Goal: Information Seeking & Learning: Learn about a topic

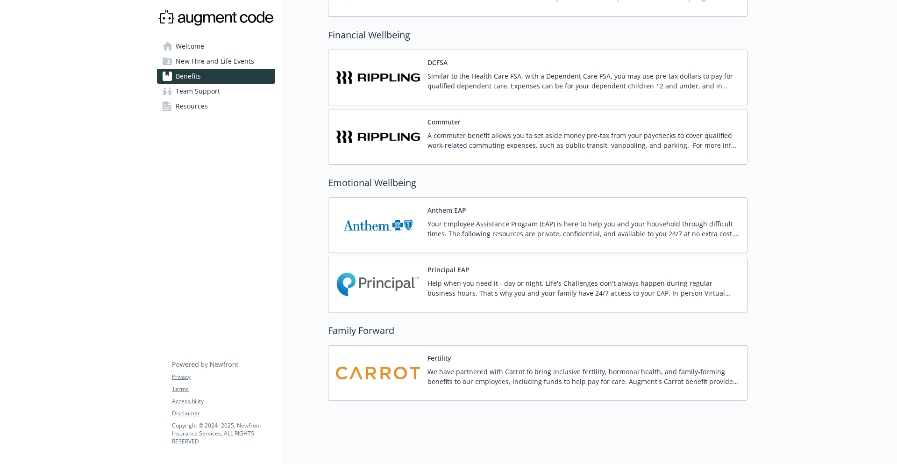
scroll to position [673, 0]
click at [505, 129] on div "Commuter A commuter benefit allows you to set aside money pre-tax from your pay…" at bounding box center [584, 138] width 312 height 40
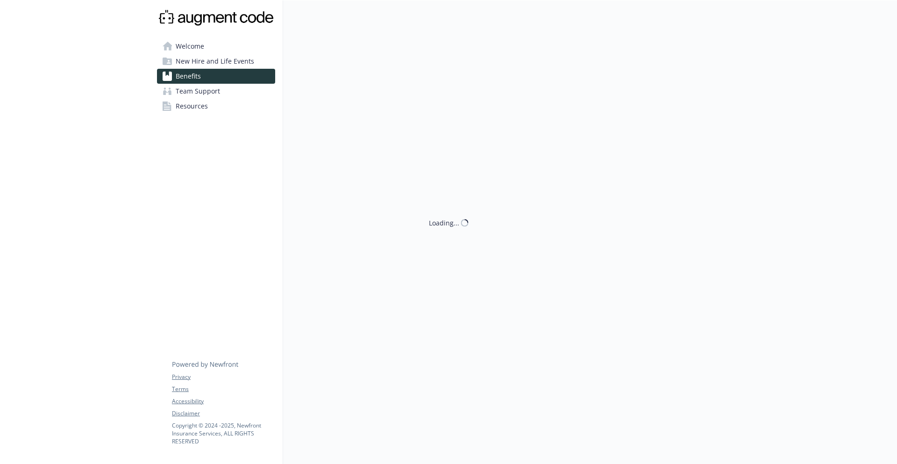
scroll to position [673, 0]
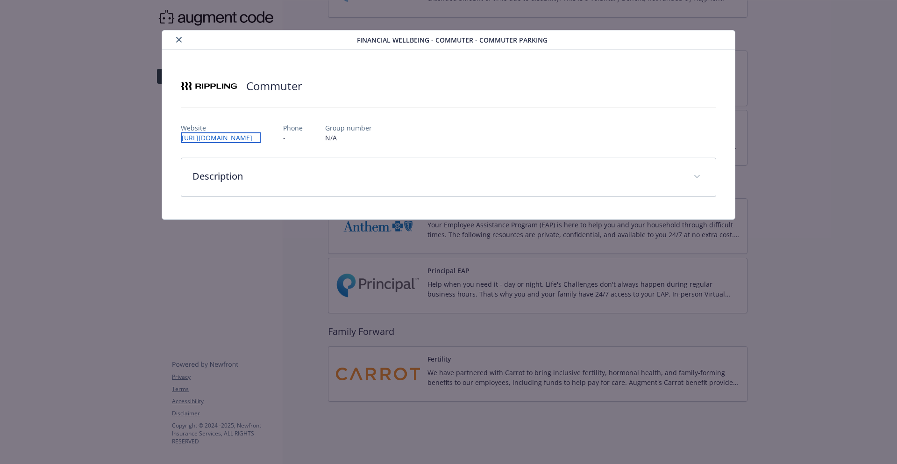
click at [225, 140] on link "[URL][DOMAIN_NAME]" at bounding box center [221, 137] width 80 height 11
click at [180, 43] on button "close" at bounding box center [178, 39] width 11 height 11
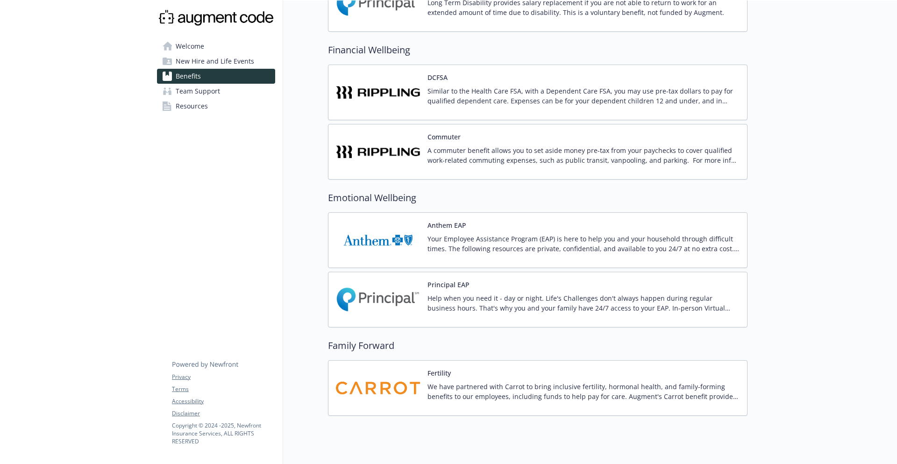
scroll to position [652, 0]
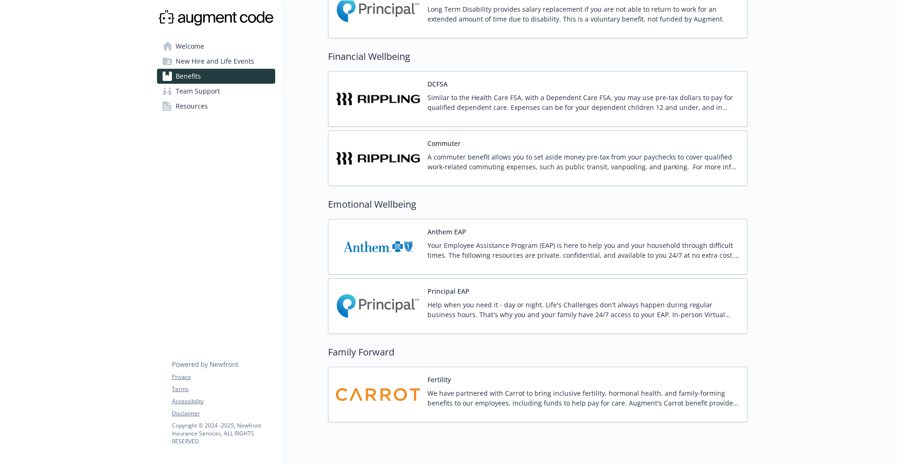
click at [721, 167] on p "A commuter benefit allows you to set aside money pre-tax from your paychecks to…" at bounding box center [584, 162] width 312 height 20
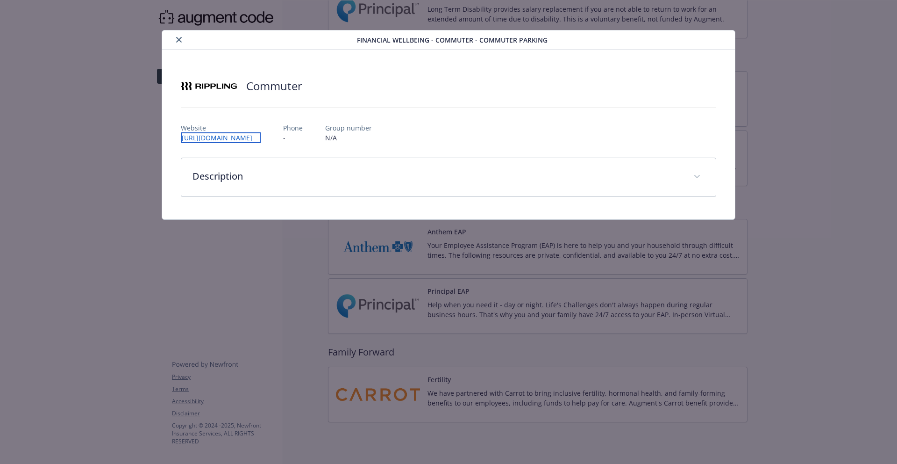
click at [257, 137] on link "[URL][DOMAIN_NAME]" at bounding box center [221, 137] width 80 height 11
click at [180, 40] on icon "close" at bounding box center [179, 40] width 6 height 6
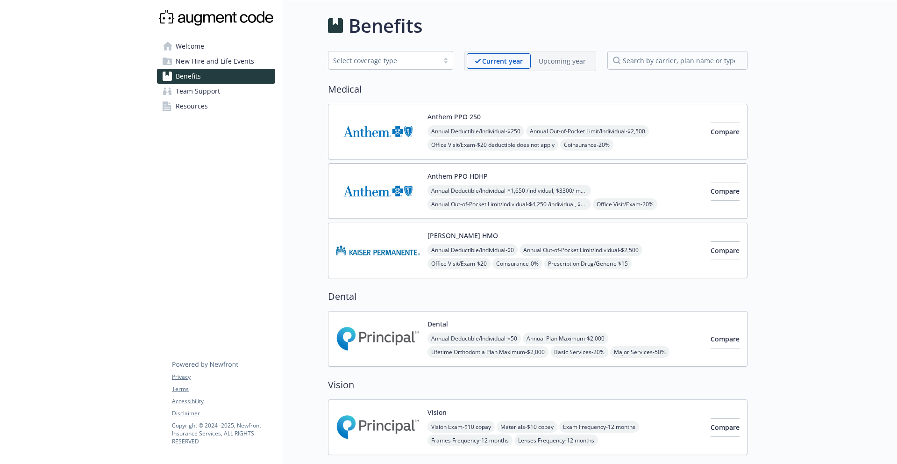
click at [466, 111] on div "Anthem PPO 250 Annual Deductible/Individual - $250 Annual Out-of-Pocket Limit/I…" at bounding box center [538, 132] width 420 height 56
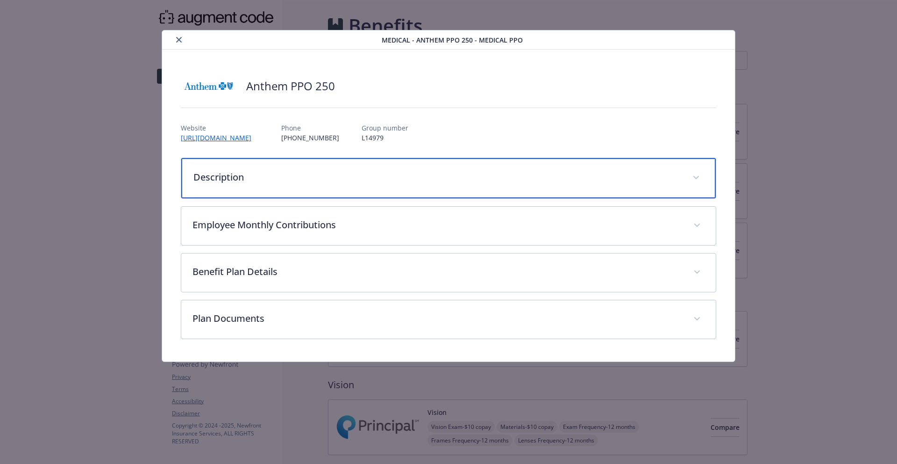
click at [325, 175] on p "Description" at bounding box center [437, 177] width 488 height 14
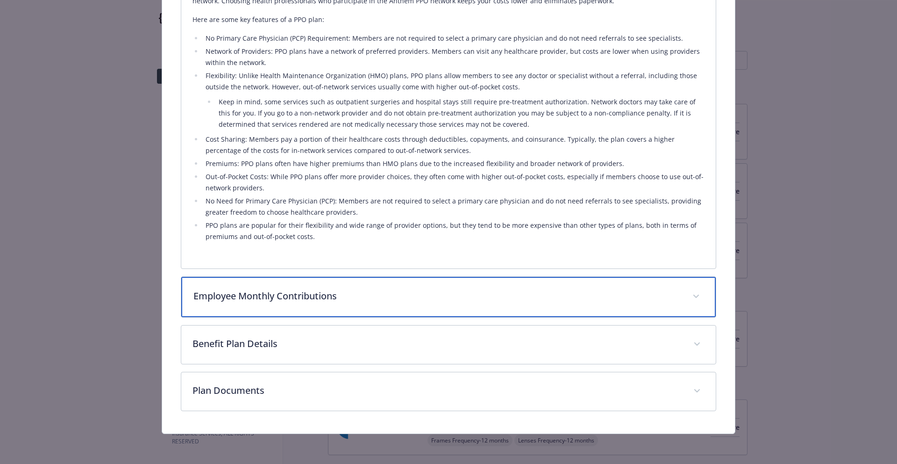
click at [351, 299] on p "Employee Monthly Contributions" at bounding box center [437, 296] width 488 height 14
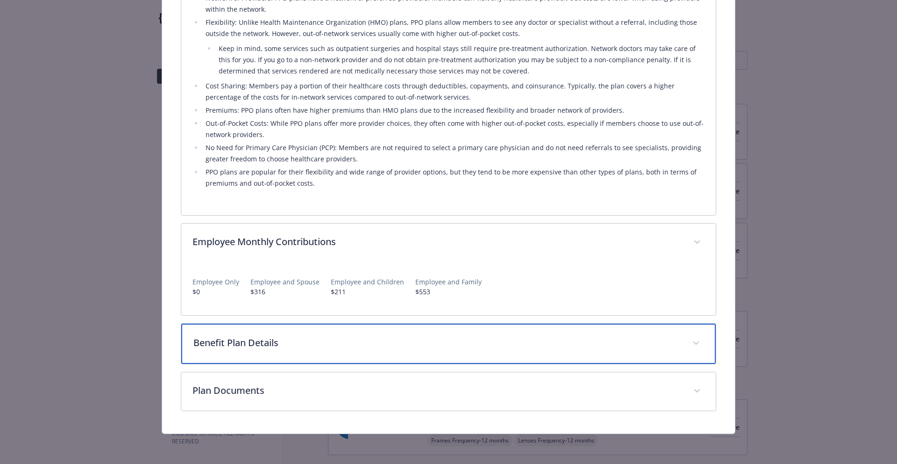
click at [338, 337] on p "Benefit Plan Details" at bounding box center [437, 343] width 488 height 14
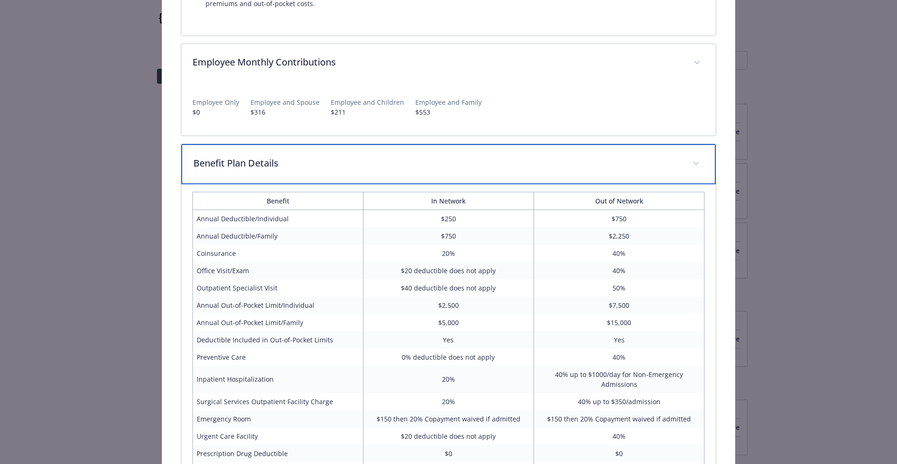
scroll to position [453, 0]
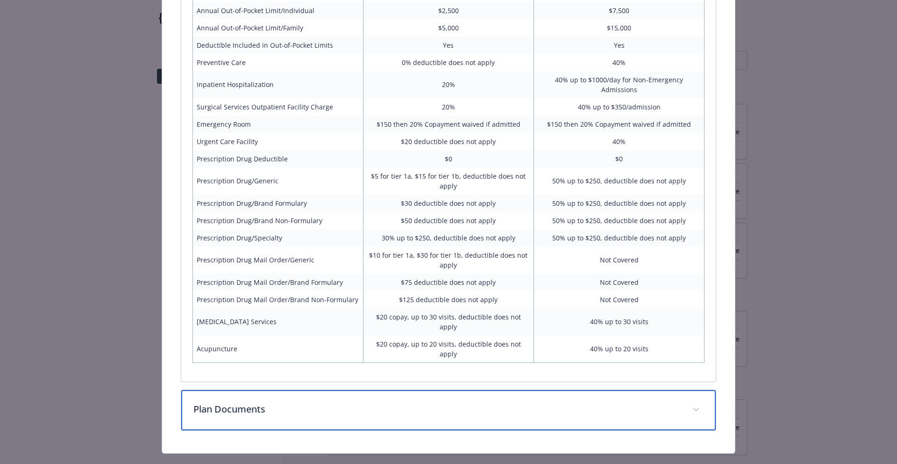
click at [285, 401] on div "Plan Documents" at bounding box center [448, 410] width 535 height 40
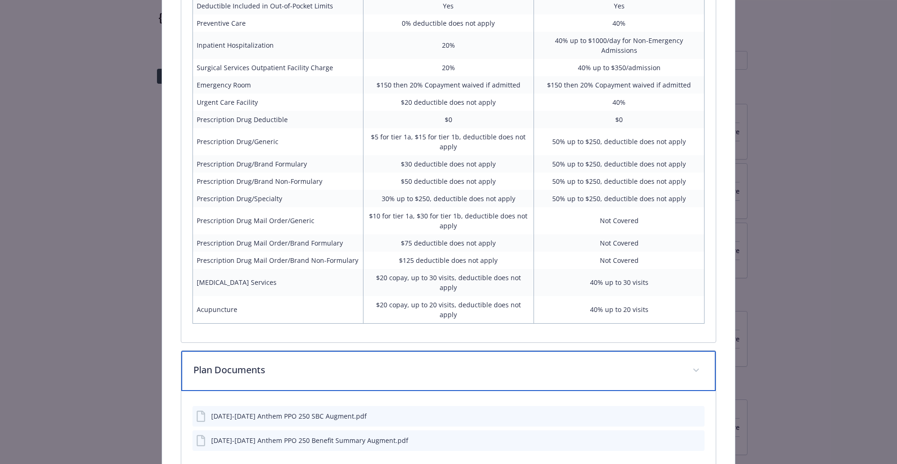
scroll to position [823, 0]
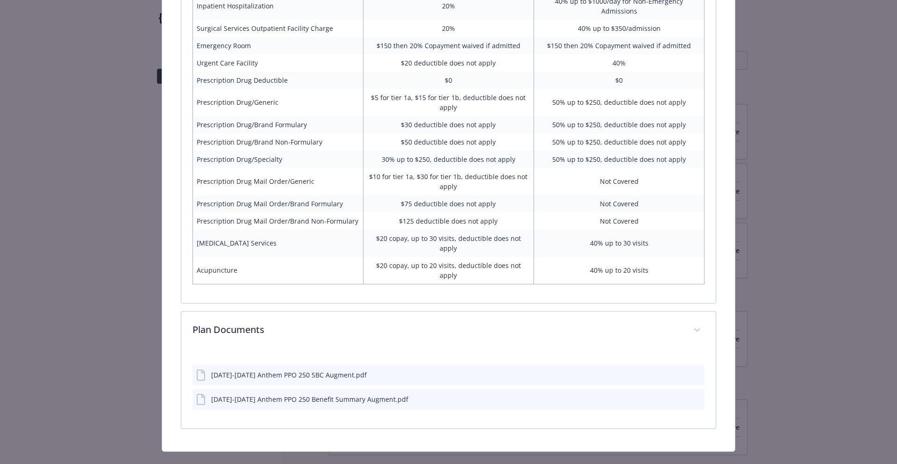
click at [357, 394] on div "[DATE]-[DATE] Anthem PPO 250 Benefit Summary Augment.pdf" at bounding box center [309, 399] width 197 height 10
click at [677, 396] on icon "download file" at bounding box center [680, 399] width 7 height 7
click at [317, 372] on div "[DATE]-[DATE] Anthem PPO 250 SBC Augment.pdf" at bounding box center [289, 377] width 156 height 10
click at [678, 372] on icon "download file" at bounding box center [681, 375] width 6 height 6
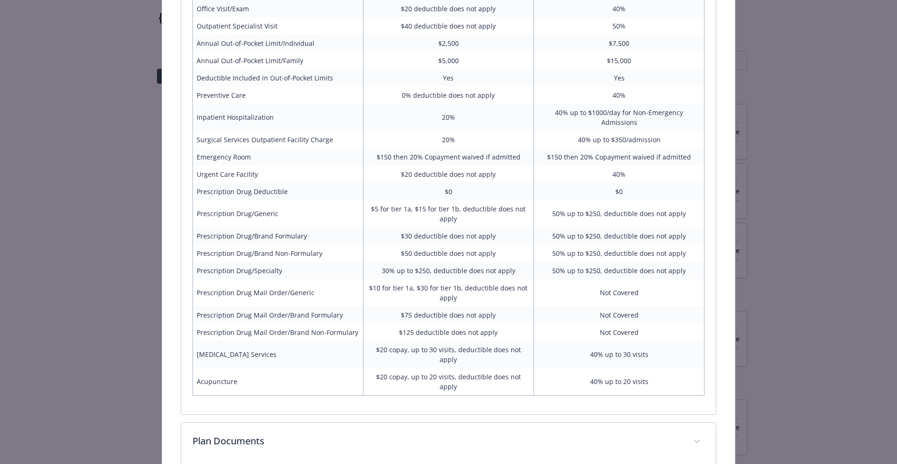
scroll to position [415, 0]
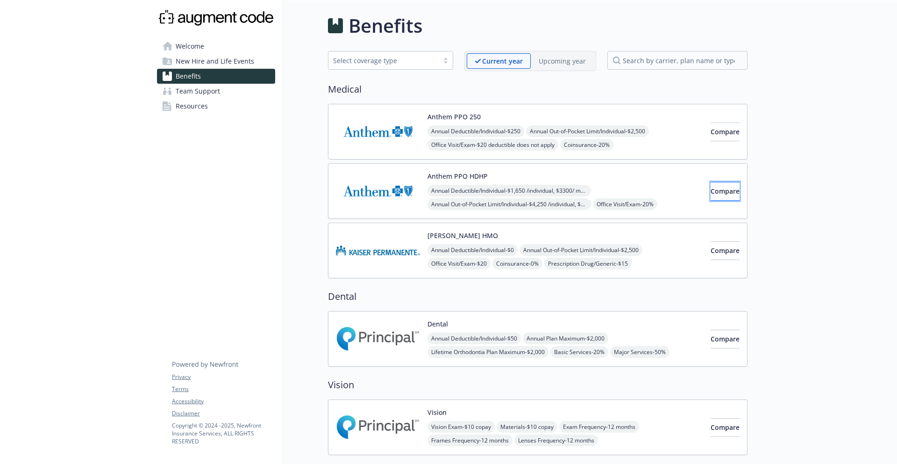
click at [718, 193] on span "Compare" at bounding box center [725, 190] width 29 height 9
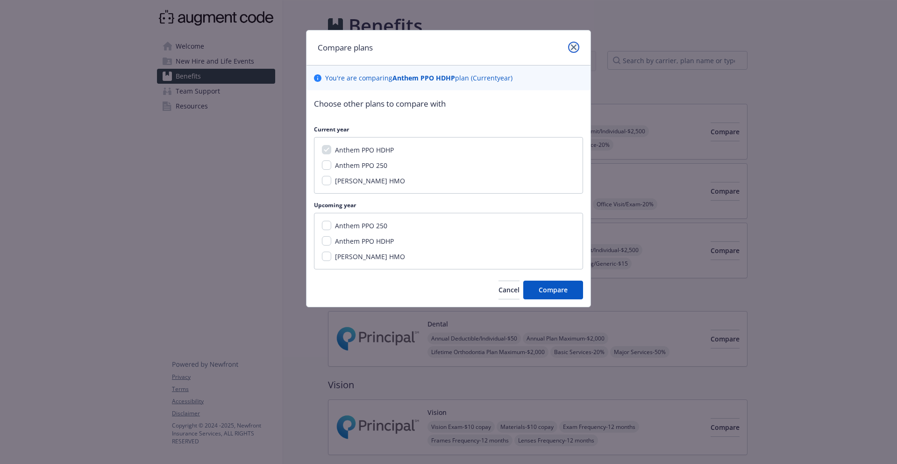
click at [571, 47] on icon "close" at bounding box center [574, 47] width 6 height 6
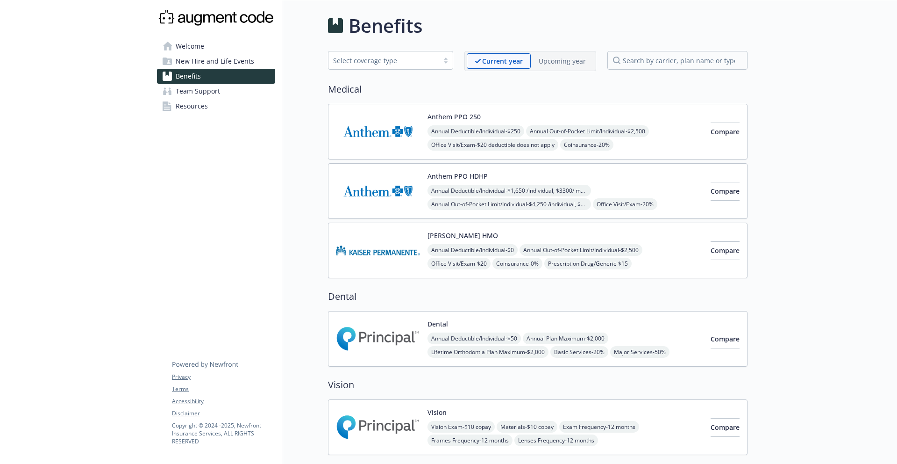
click at [405, 181] on img at bounding box center [378, 191] width 84 height 40
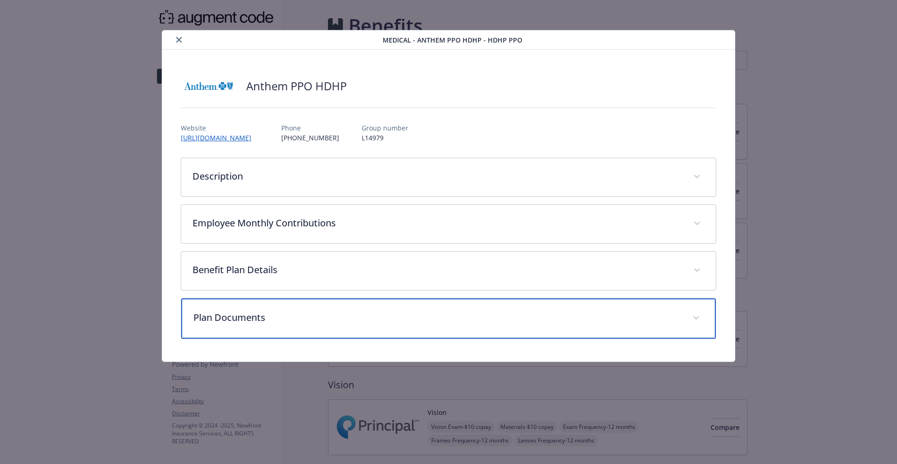
click at [342, 315] on p "Plan Documents" at bounding box center [437, 317] width 488 height 14
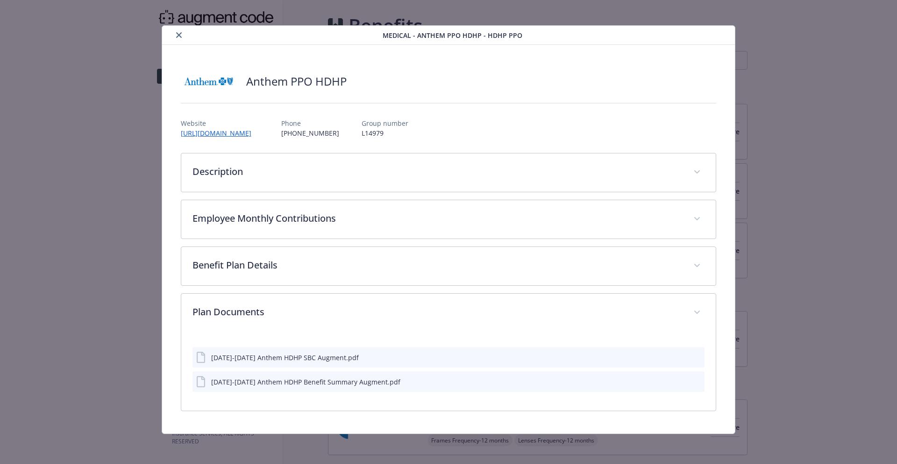
click at [339, 386] on div "[DATE]-[DATE] Anthem HDHP Benefit Summary Augment.pdf" at bounding box center [305, 382] width 189 height 10
click at [677, 381] on icon "download file" at bounding box center [680, 380] width 7 height 7
click at [176, 36] on icon "close" at bounding box center [179, 35] width 6 height 6
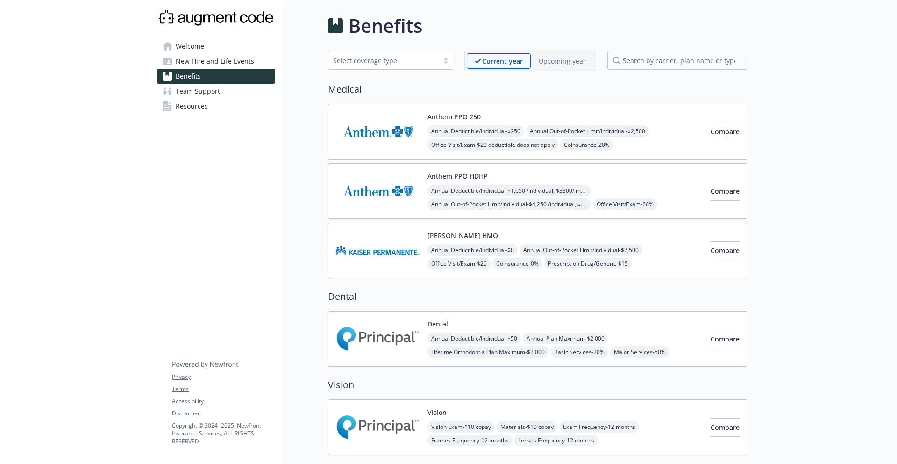
click at [389, 238] on img at bounding box center [378, 250] width 84 height 40
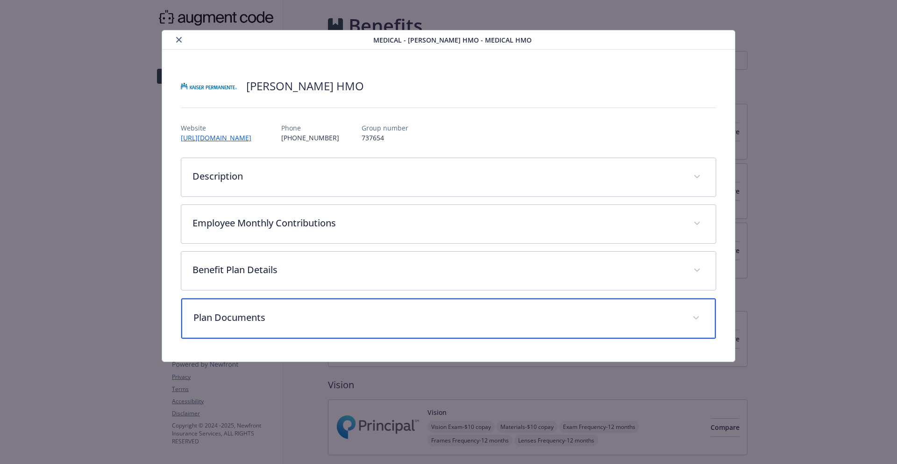
click at [615, 319] on p "Plan Documents" at bounding box center [437, 317] width 488 height 14
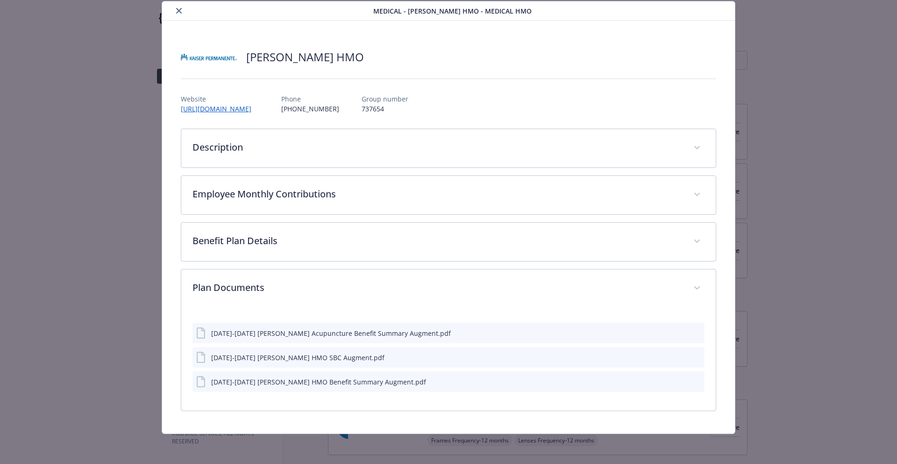
scroll to position [29, 0]
click at [346, 385] on div "[DATE]-[DATE] [PERSON_NAME] HMO Benefit Summary Augment.pdf" at bounding box center [318, 382] width 215 height 10
click at [399, 390] on div "[DATE]-[DATE] [PERSON_NAME] HMO Benefit Summary Augment.pdf" at bounding box center [449, 381] width 513 height 21
click at [677, 379] on icon "download file" at bounding box center [680, 380] width 7 height 7
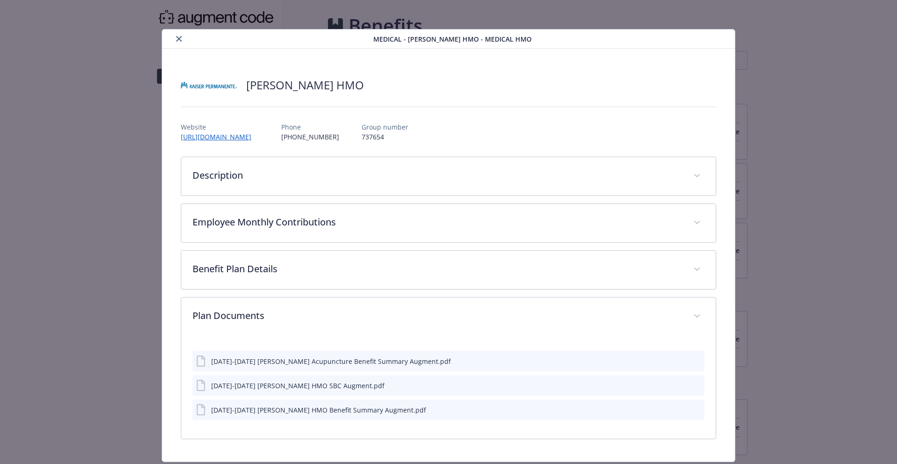
scroll to position [2, 0]
click at [678, 383] on icon "download file" at bounding box center [681, 383] width 6 height 6
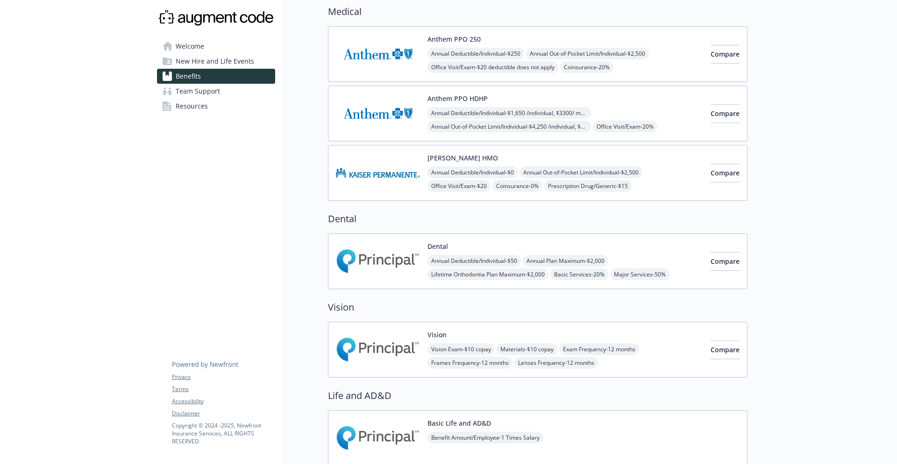
scroll to position [126, 0]
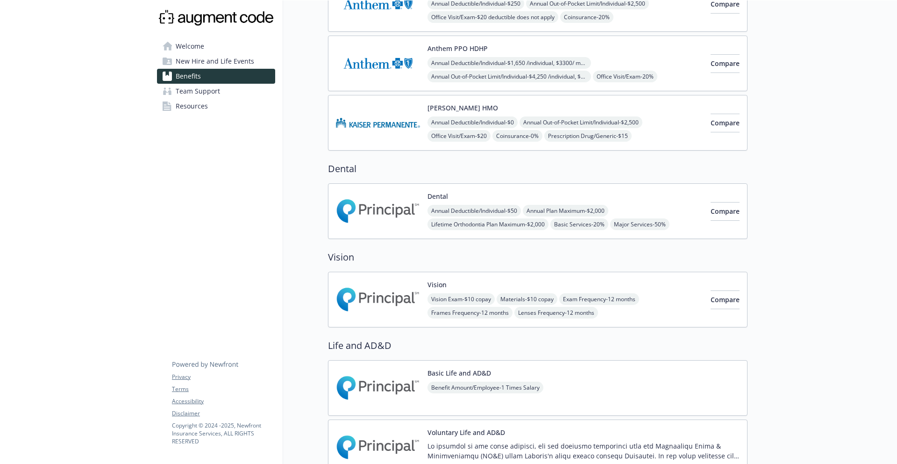
click at [394, 200] on img at bounding box center [378, 211] width 84 height 40
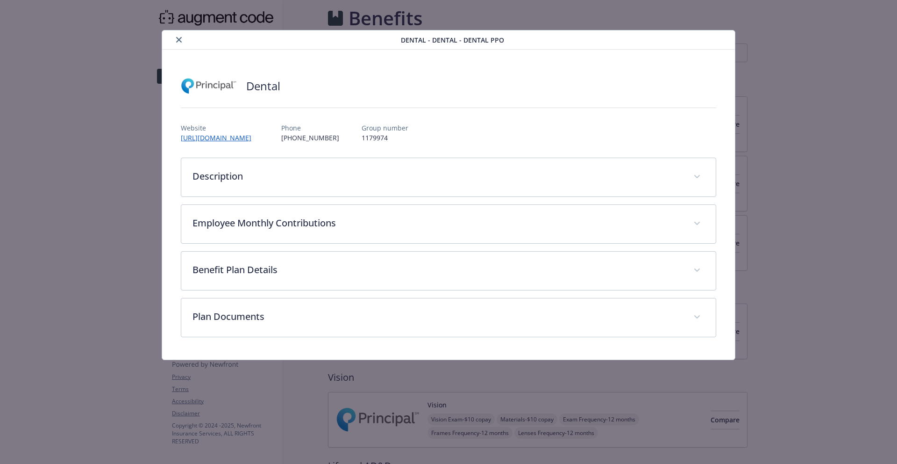
scroll to position [128, 0]
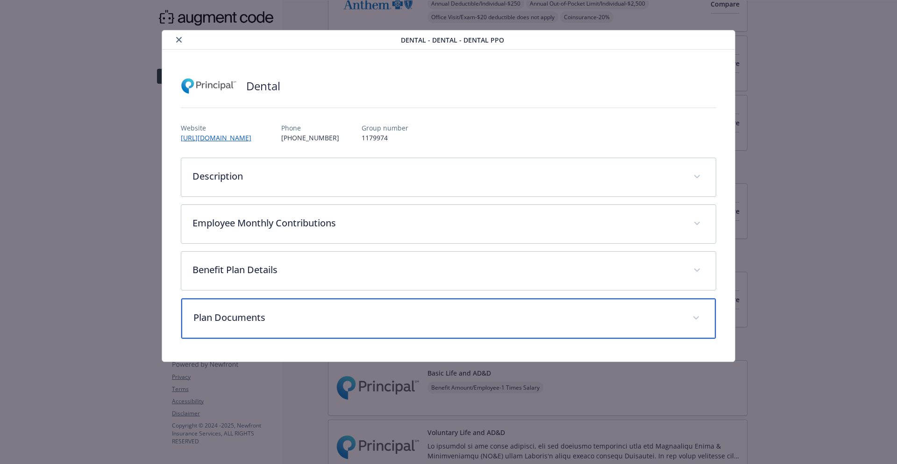
click at [322, 321] on p "Plan Documents" at bounding box center [437, 317] width 488 height 14
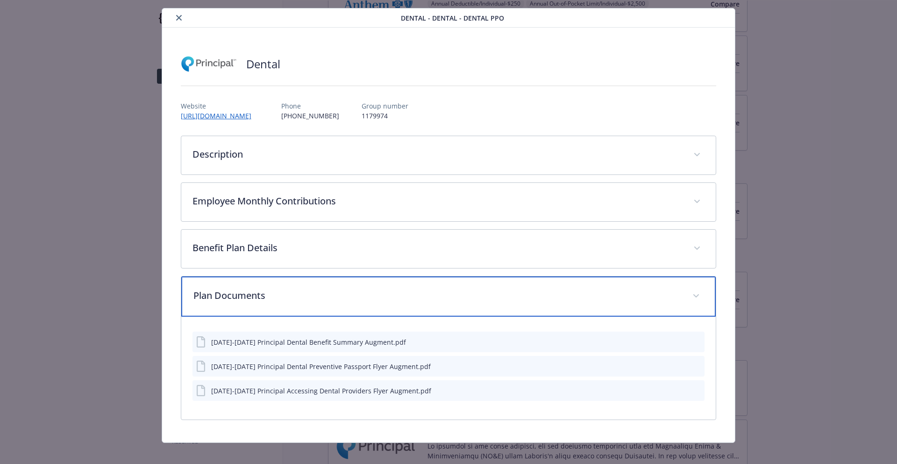
scroll to position [31, 0]
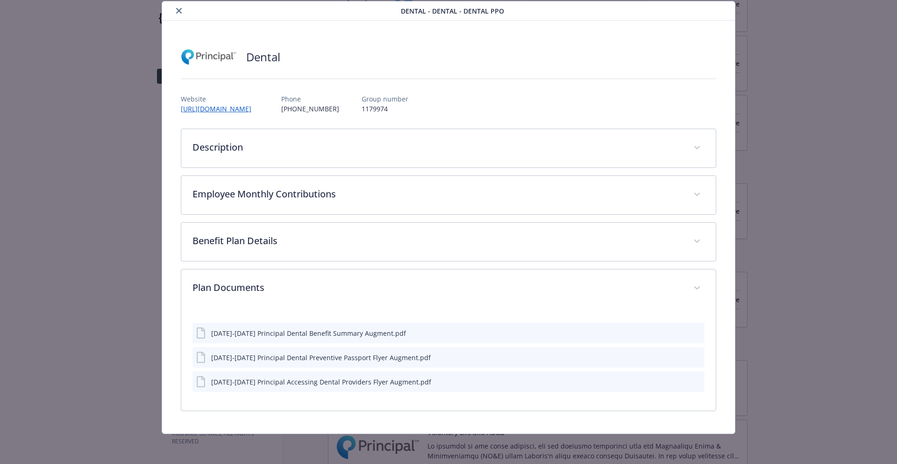
click at [672, 332] on div "[DATE]-[DATE] Principal Dental Benefit Summary Augment.pdf" at bounding box center [449, 332] width 513 height 21
click at [565, 334] on div "[DATE]-[DATE] Principal Dental Benefit Summary Augment.pdf" at bounding box center [449, 332] width 513 height 21
click at [343, 333] on div "[DATE]-[DATE] Principal Dental Benefit Summary Augment.pdf" at bounding box center [308, 333] width 195 height 10
click at [679, 333] on button "download file" at bounding box center [680, 332] width 9 height 9
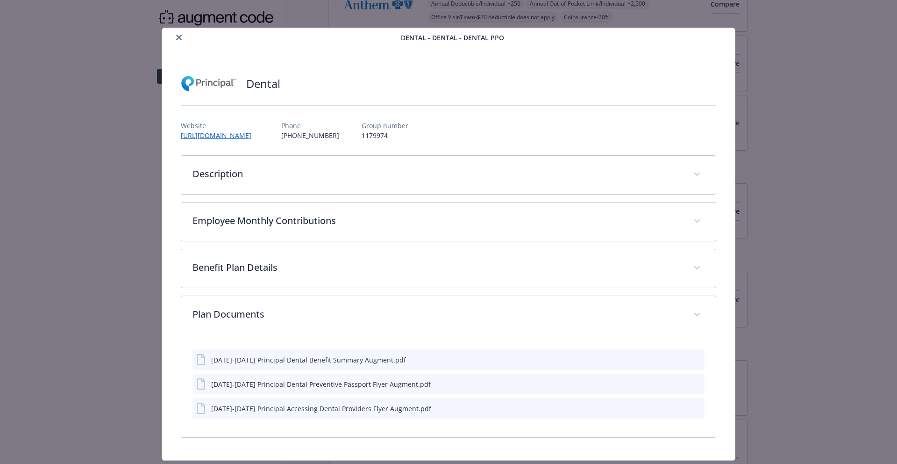
scroll to position [0, 0]
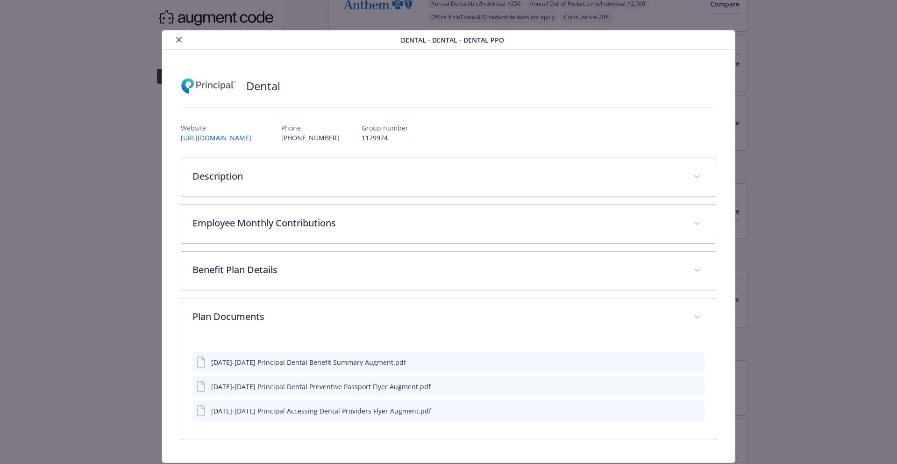
click at [177, 43] on button "close" at bounding box center [178, 39] width 11 height 11
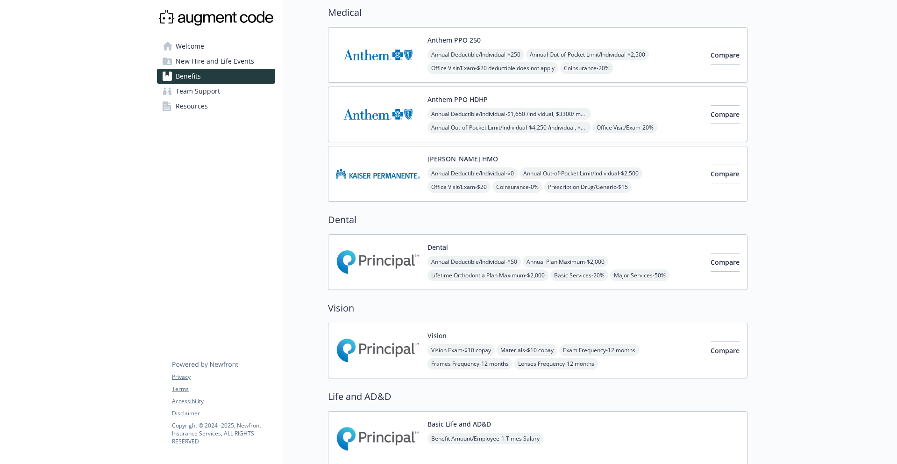
scroll to position [78, 0]
click at [711, 346] on span "Compare" at bounding box center [725, 348] width 29 height 9
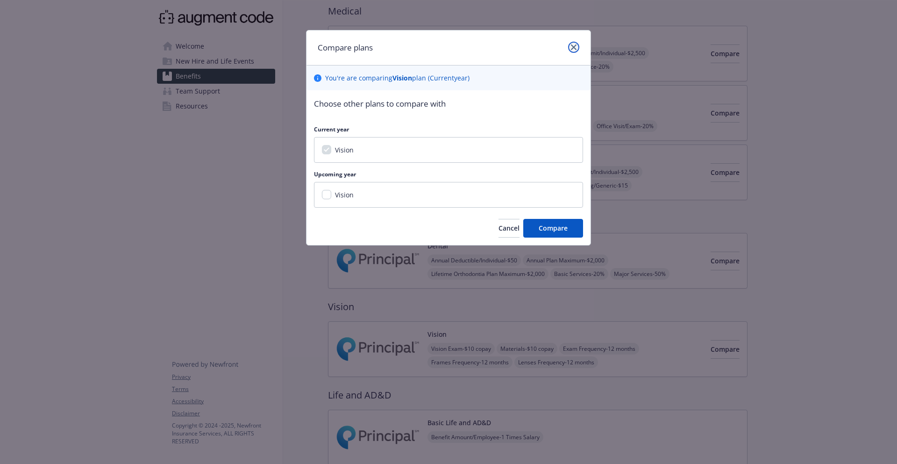
click at [575, 45] on icon "close" at bounding box center [574, 47] width 6 height 6
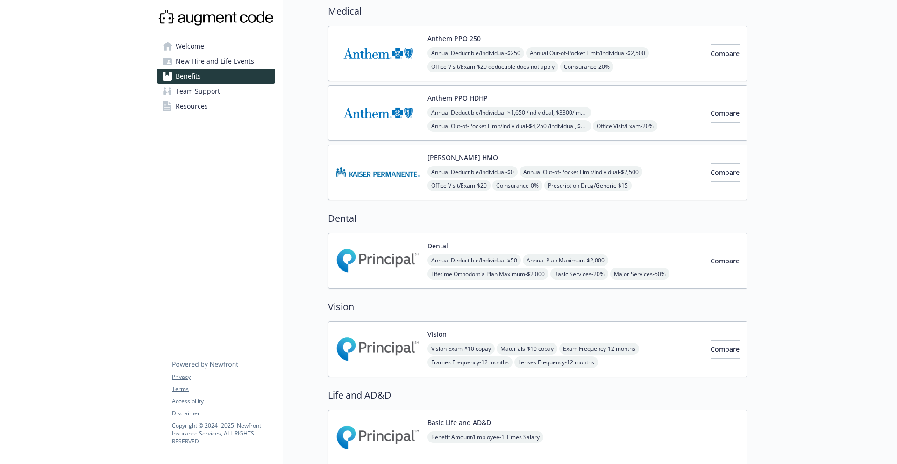
click at [379, 304] on h2 "Vision" at bounding box center [538, 307] width 420 height 14
click at [365, 355] on img at bounding box center [378, 349] width 84 height 40
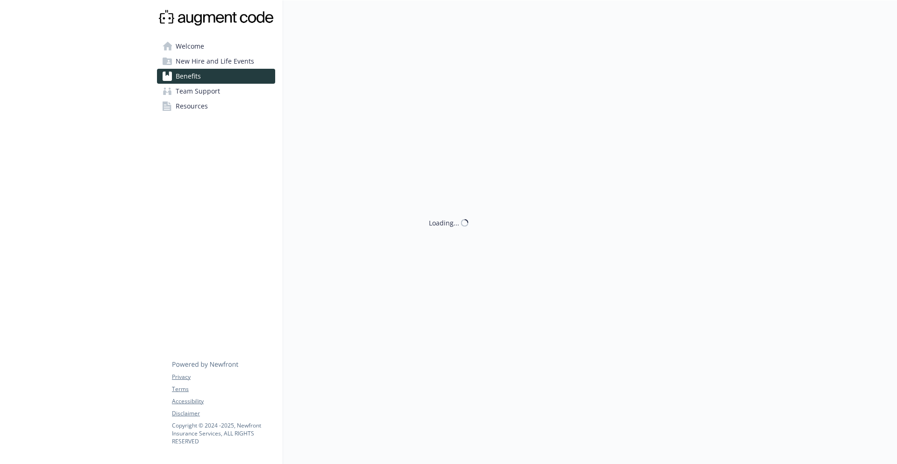
scroll to position [78, 0]
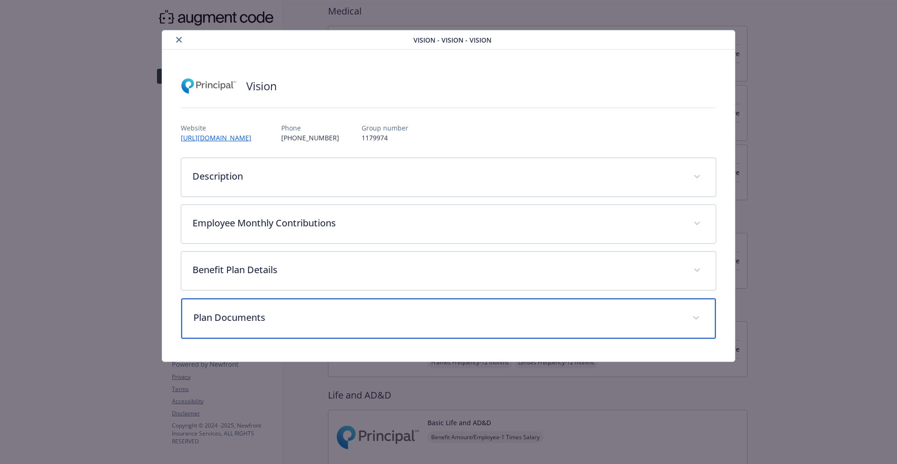
click at [356, 314] on p "Plan Documents" at bounding box center [437, 317] width 488 height 14
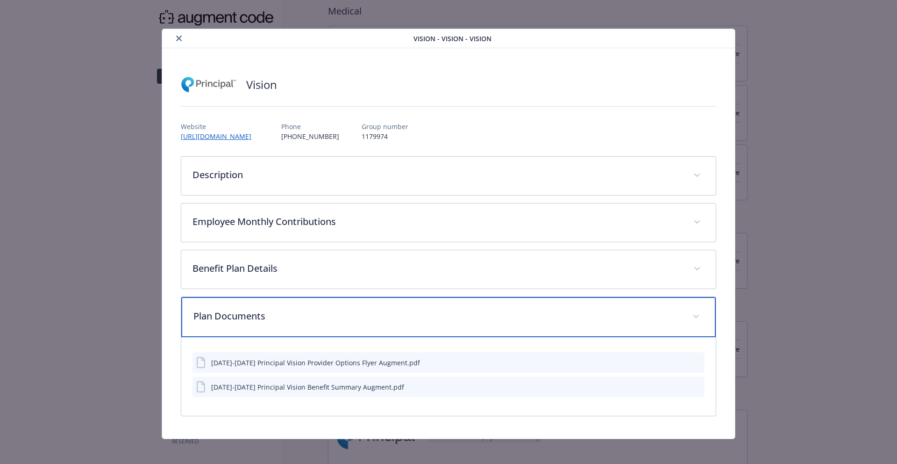
scroll to position [7, 0]
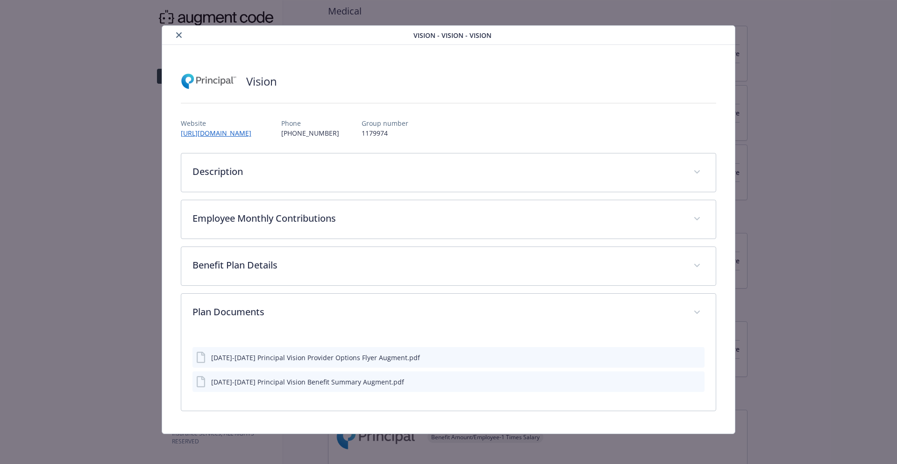
click at [678, 381] on icon "download file" at bounding box center [680, 380] width 7 height 7
click at [176, 36] on icon "close" at bounding box center [179, 35] width 6 height 6
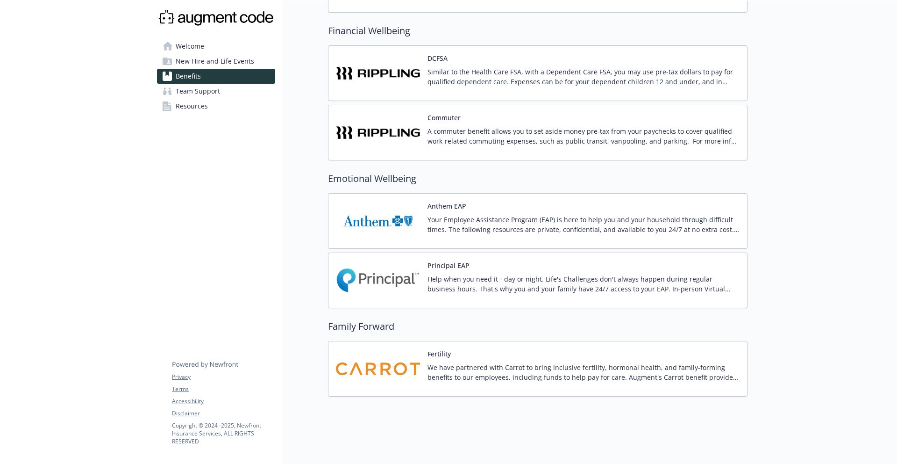
scroll to position [685, 0]
click at [507, 362] on p "We have partnered with Carrot to bring inclusive fertility, hormonal health, an…" at bounding box center [584, 372] width 312 height 20
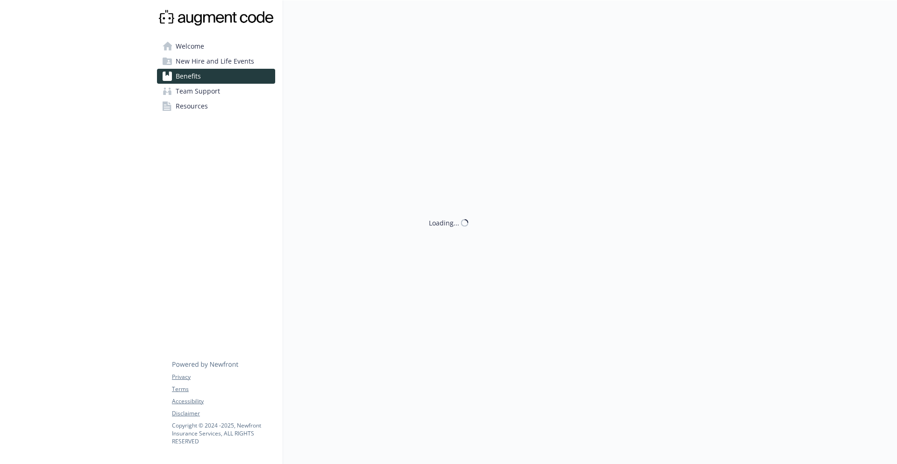
scroll to position [685, 0]
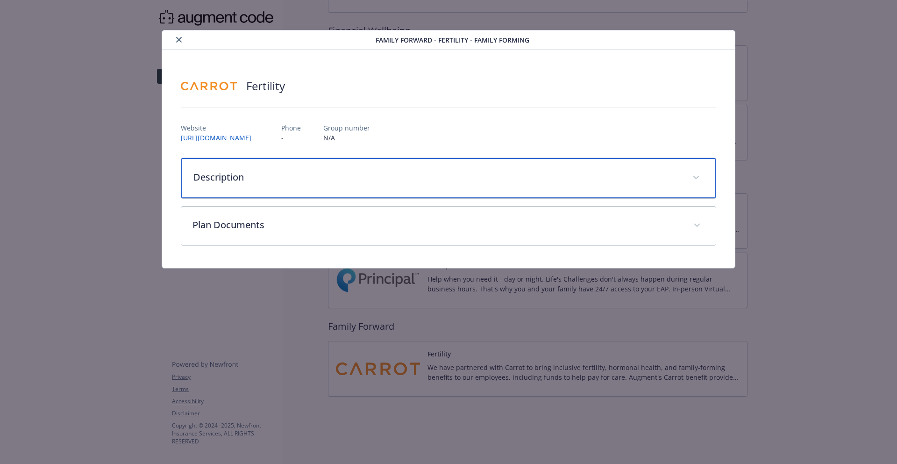
click at [266, 186] on div "Description" at bounding box center [448, 178] width 535 height 40
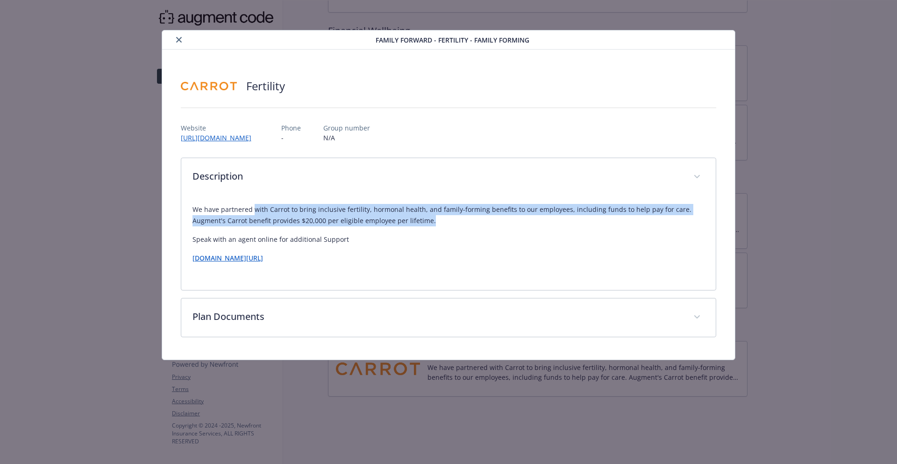
drag, startPoint x: 256, startPoint y: 209, endPoint x: 448, endPoint y: 221, distance: 192.5
click at [448, 221] on p "We have partnered with Carrot to bring inclusive fertility, hormonal health, an…" at bounding box center [449, 215] width 513 height 22
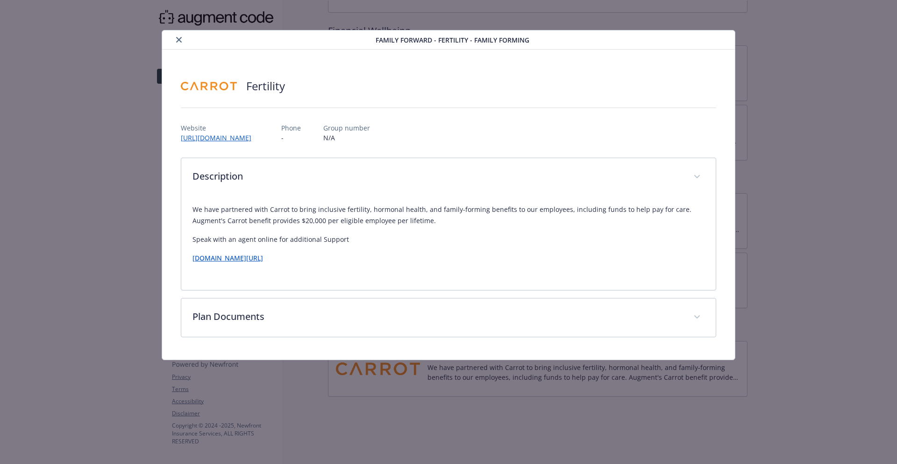
click at [448, 222] on p "We have partnered with Carrot to bring inclusive fertility, hormonal health, an…" at bounding box center [449, 215] width 513 height 22
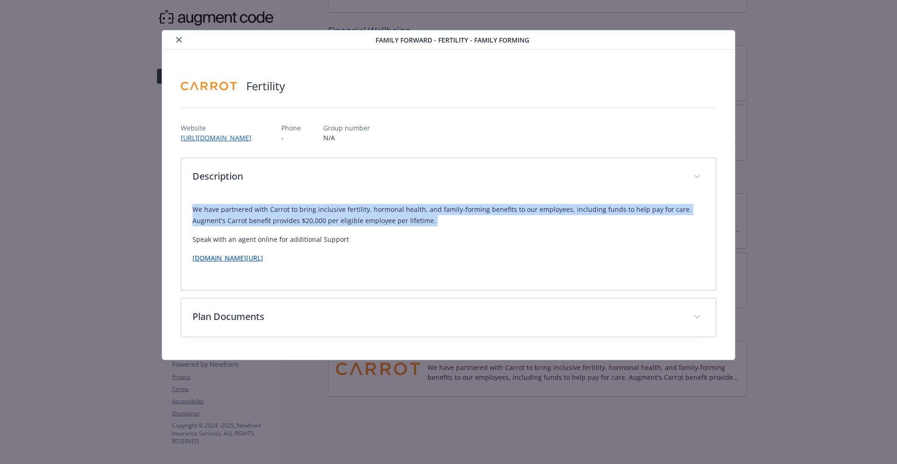
drag, startPoint x: 447, startPoint y: 222, endPoint x: 206, endPoint y: 220, distance: 241.2
click at [198, 210] on p "We have partnered with Carrot to bring inclusive fertility, hormonal health, an…" at bounding box center [449, 215] width 513 height 22
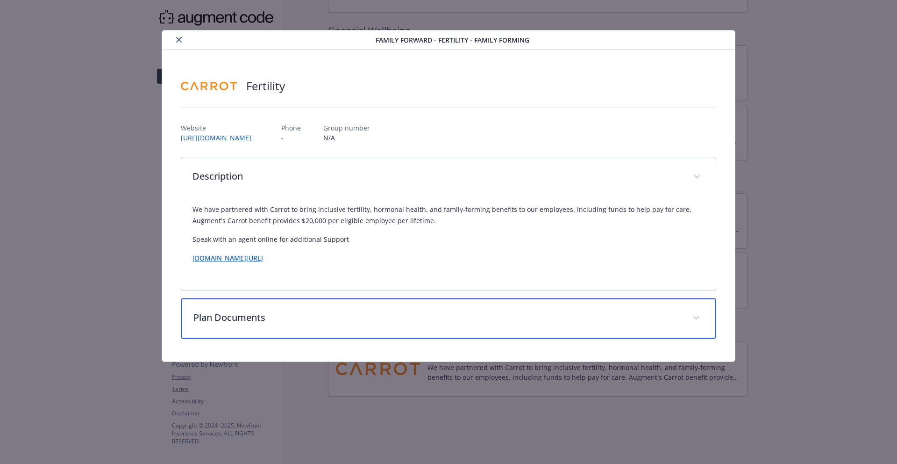
click at [414, 318] on p "Plan Documents" at bounding box center [437, 317] width 488 height 14
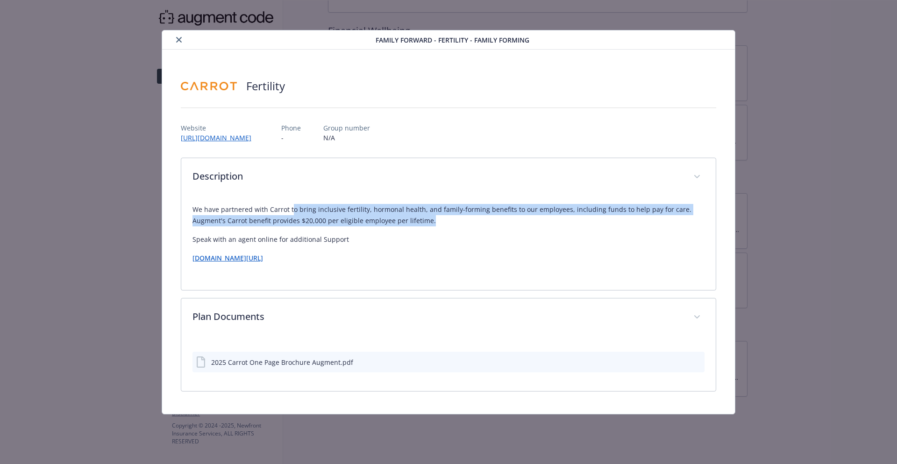
drag, startPoint x: 293, startPoint y: 210, endPoint x: 465, endPoint y: 222, distance: 173.3
click at [465, 222] on p "We have partnered with Carrot to bring inclusive fertility, hormonal health, an…" at bounding box center [449, 215] width 513 height 22
click at [465, 224] on p "We have partnered with Carrot to bring inclusive fertility, hormonal health, an…" at bounding box center [449, 215] width 513 height 22
drag, startPoint x: 462, startPoint y: 222, endPoint x: 150, endPoint y: 185, distance: 314.3
click at [150, 185] on div "Family Forward - Fertility - Family Forming Fertility Website [URL][DOMAIN_NAME…" at bounding box center [449, 222] width 718 height 384
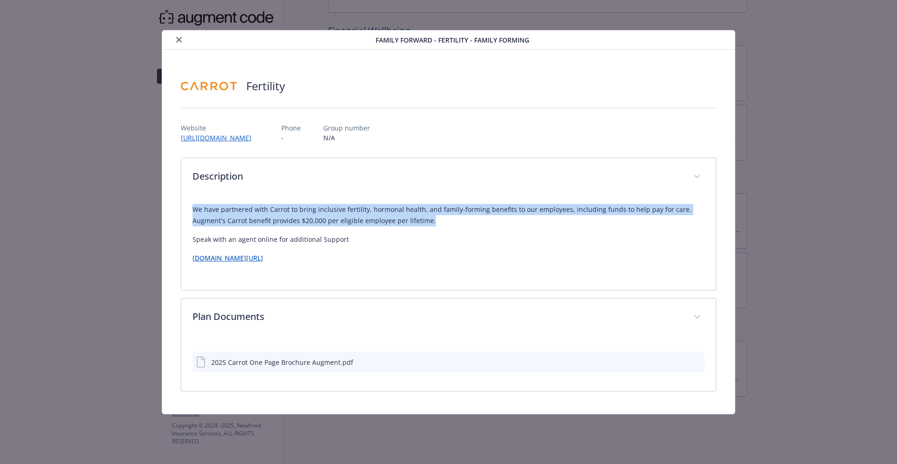
click at [293, 210] on p "We have partnered with Carrot to bring inclusive fertility, hormonal health, an…" at bounding box center [449, 215] width 513 height 22
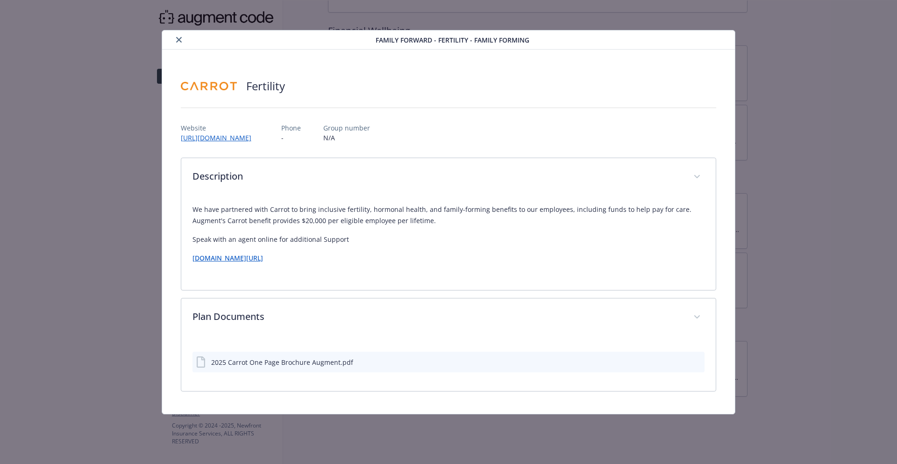
click at [322, 362] on div "2025 Carrot One Page Brochure Augment.pdf" at bounding box center [282, 362] width 142 height 10
click at [345, 369] on div "2025 Carrot One Page Brochure Augment.pdf" at bounding box center [449, 361] width 513 height 21
click at [340, 361] on div "2025 Carrot One Page Brochure Augment.pdf" at bounding box center [282, 362] width 142 height 10
click at [697, 364] on icon "preview file" at bounding box center [696, 361] width 8 height 7
click at [681, 364] on button "details for plan Family Forward - Fertility - Family Forming" at bounding box center [681, 362] width 7 height 10
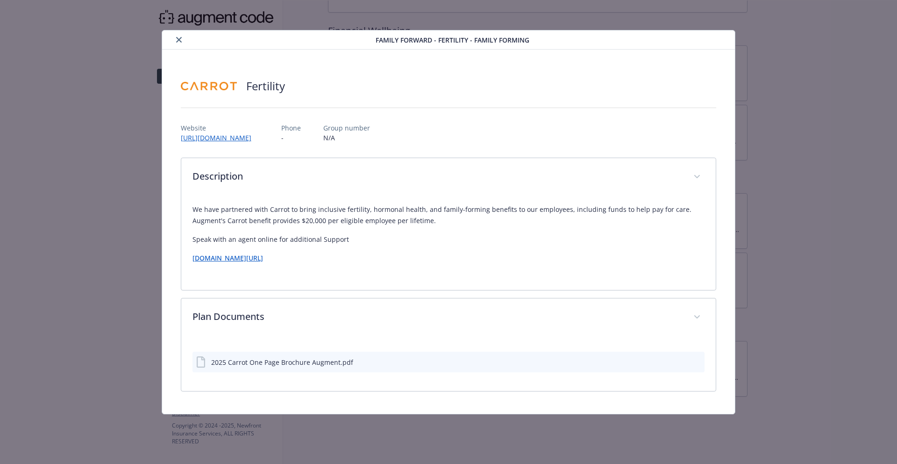
click at [680, 361] on icon "download file" at bounding box center [681, 361] width 6 height 6
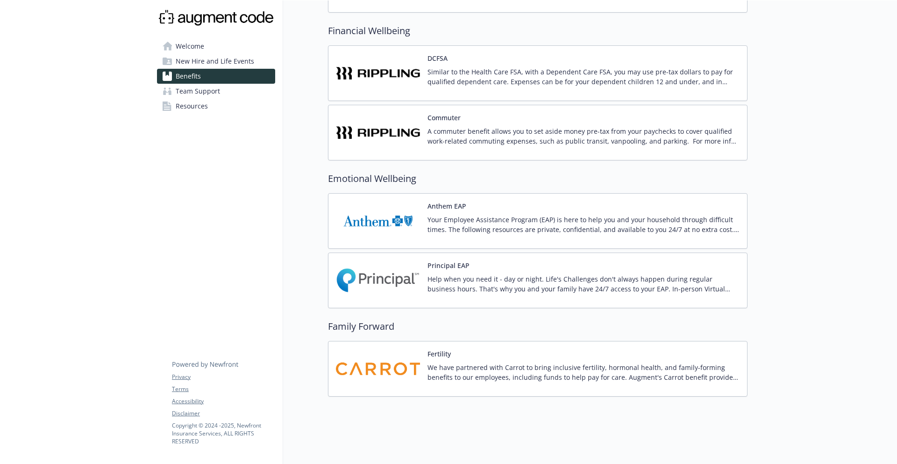
click at [453, 366] on p "We have partnered with Carrot to bring inclusive fertility, hormonal health, an…" at bounding box center [584, 372] width 312 height 20
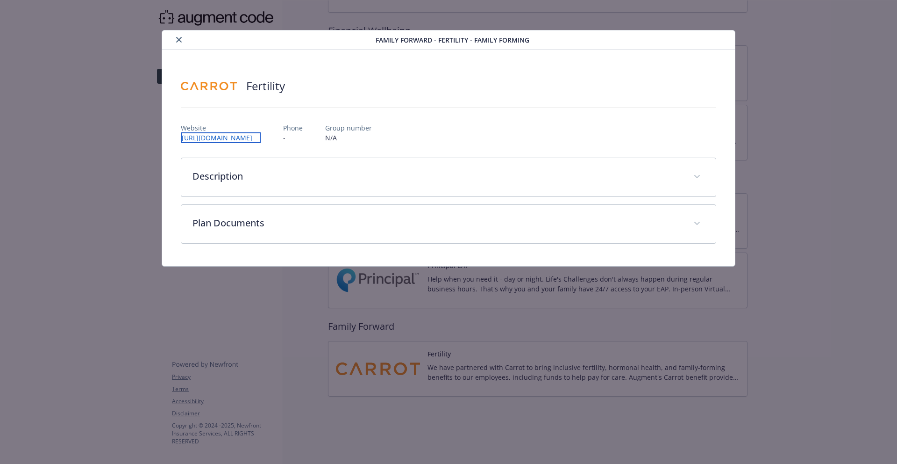
click at [249, 137] on link "[URL][DOMAIN_NAME]" at bounding box center [221, 137] width 80 height 11
